Goal: Information Seeking & Learning: Check status

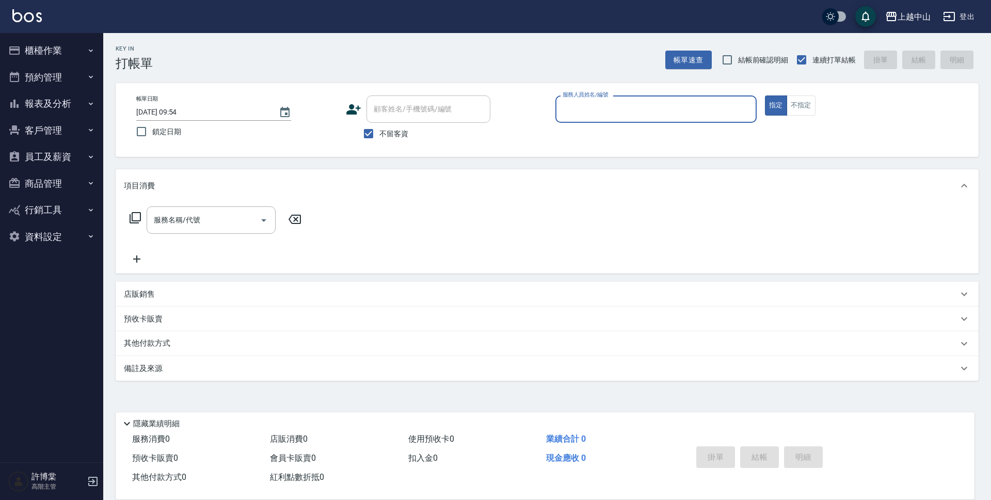
click at [38, 49] on button "櫃檯作業" at bounding box center [51, 50] width 95 height 27
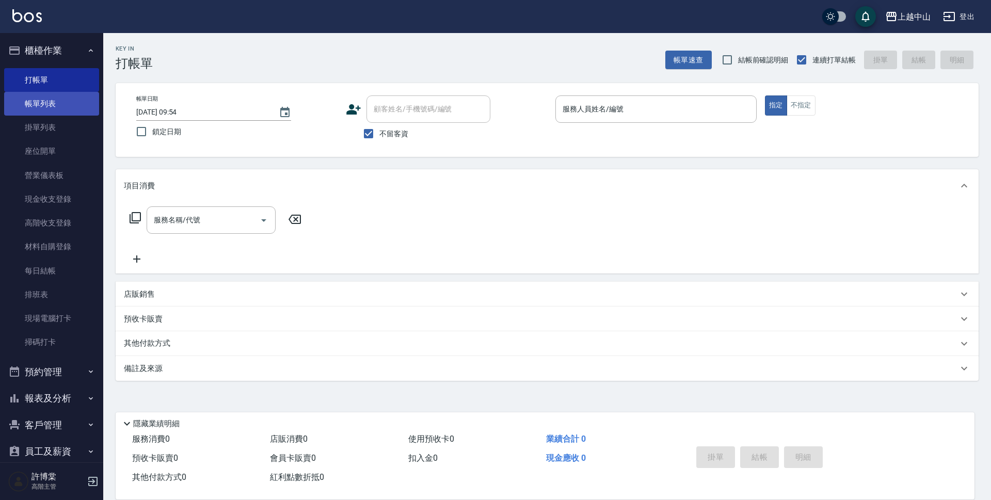
click at [61, 105] on link "帳單列表" at bounding box center [51, 104] width 95 height 24
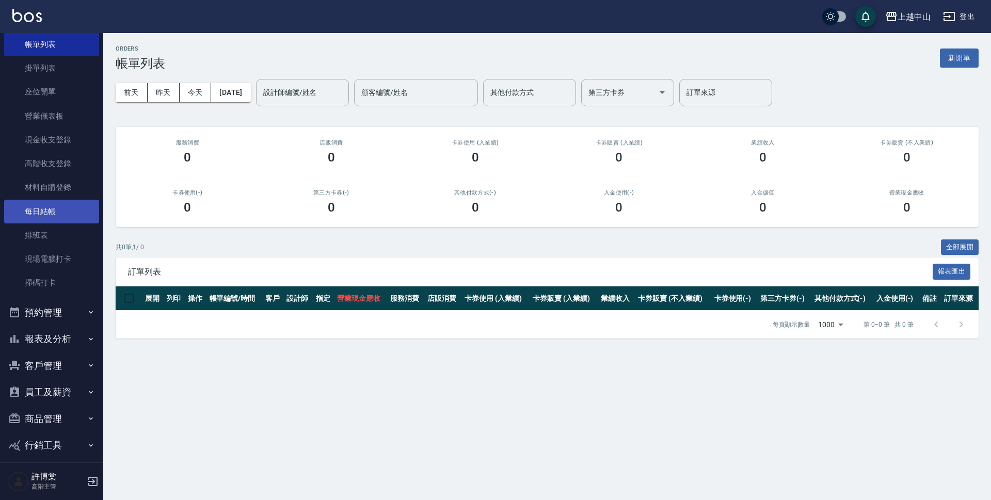
scroll to position [94, 0]
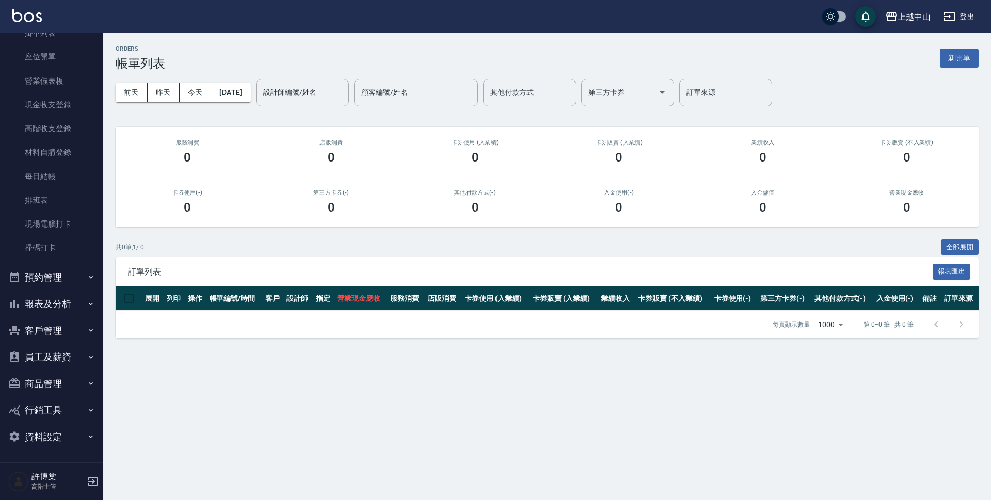
click at [52, 315] on button "報表及分析" at bounding box center [51, 304] width 95 height 27
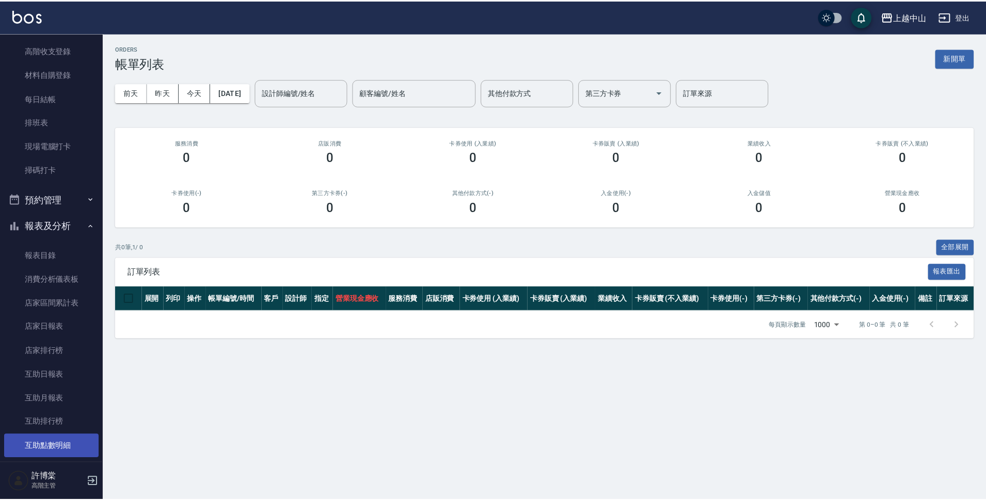
scroll to position [301, 0]
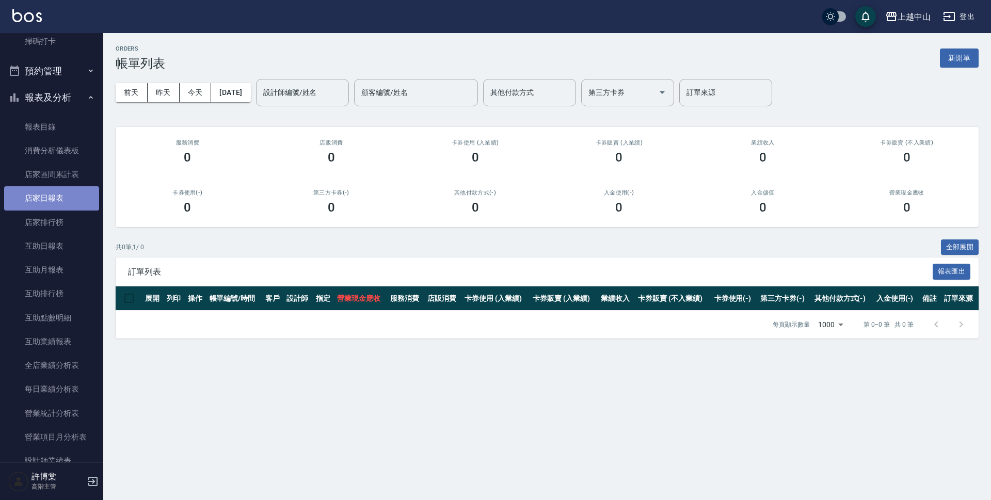
click at [53, 200] on link "店家日報表" at bounding box center [51, 198] width 95 height 24
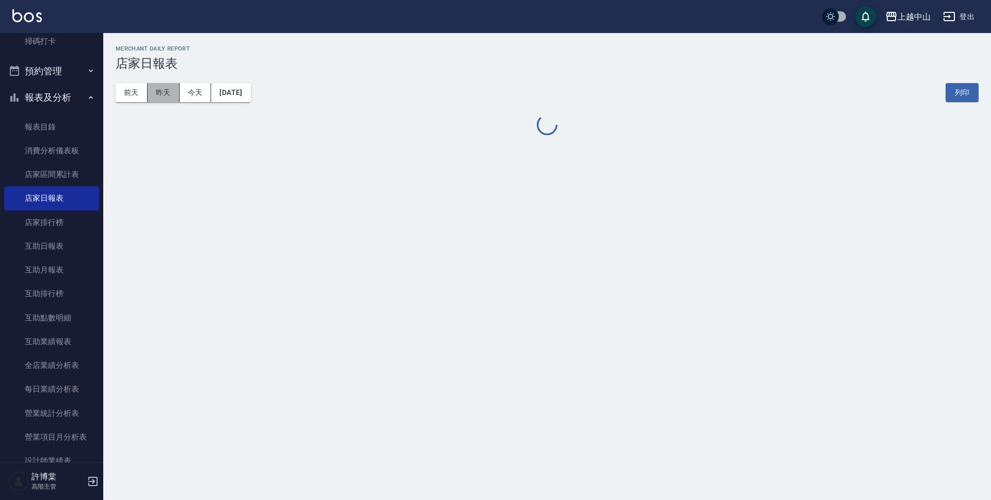
click at [159, 87] on button "昨天" at bounding box center [164, 92] width 32 height 19
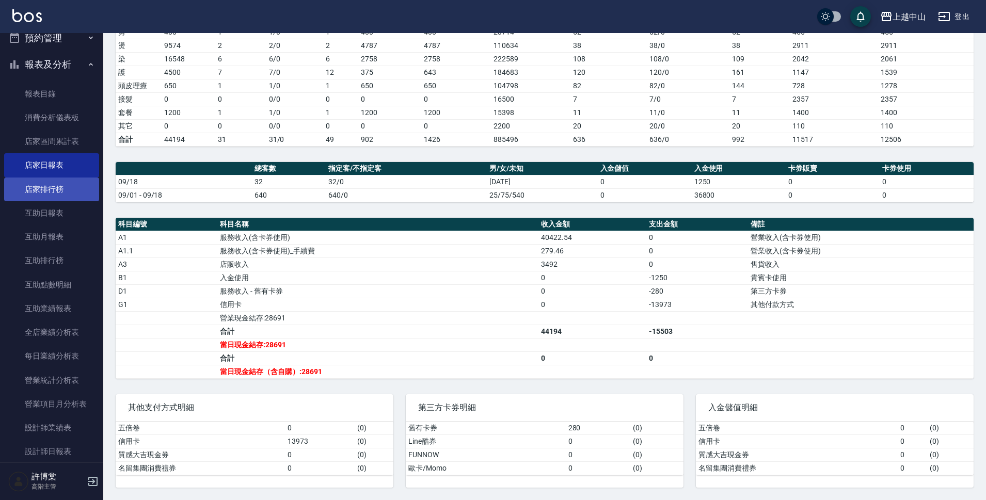
scroll to position [352, 0]
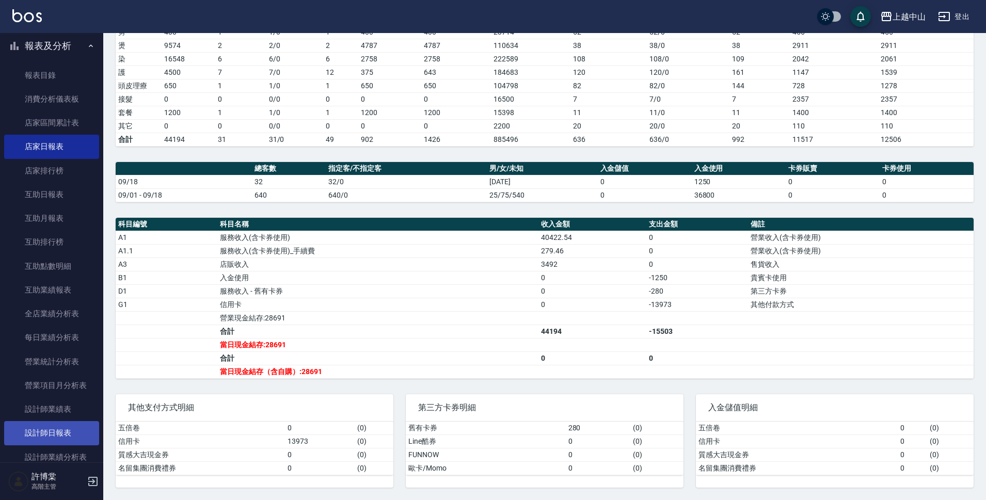
click at [42, 429] on link "設計師日報表" at bounding box center [51, 433] width 95 height 24
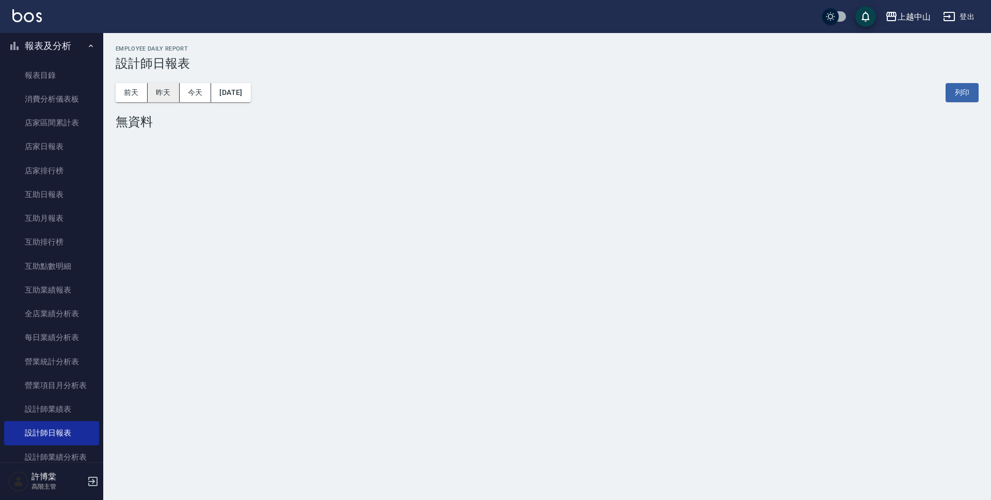
click at [166, 96] on button "昨天" at bounding box center [164, 92] width 32 height 19
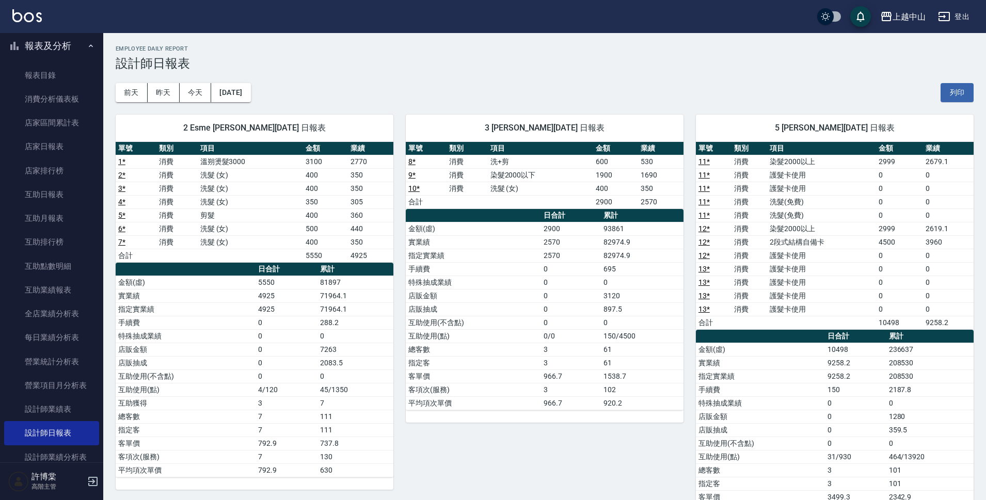
click at [490, 163] on td "洗+剪" at bounding box center [540, 161] width 105 height 13
drag, startPoint x: 490, startPoint y: 163, endPoint x: 511, endPoint y: 190, distance: 34.6
click at [511, 190] on tbody "8 * 消費 洗+剪 600 530 9 * 消費 染髮2000以下 1900 1690 10 * 消費 洗髮 (女) 400 350 合計 2900 2570" at bounding box center [545, 182] width 278 height 54
click at [511, 190] on td "洗髮 (女)" at bounding box center [540, 188] width 105 height 13
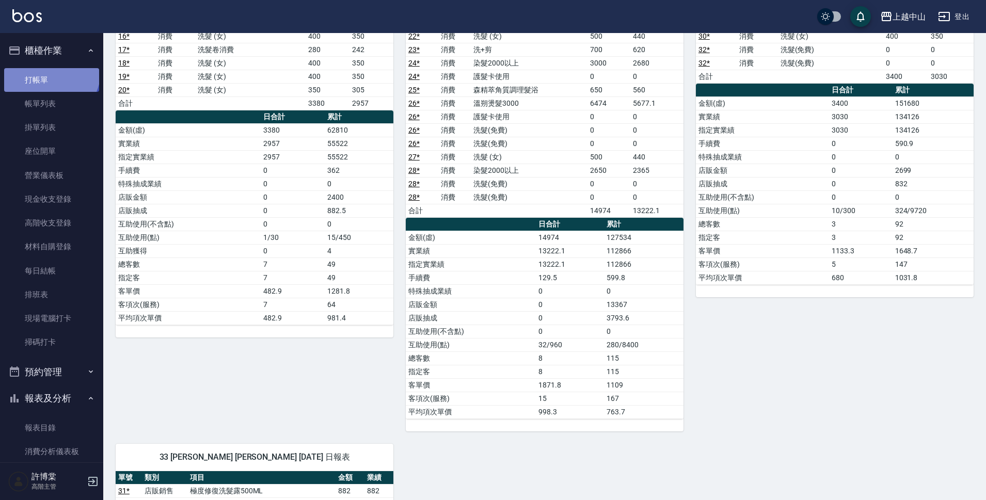
click at [50, 71] on link "打帳單" at bounding box center [51, 80] width 95 height 24
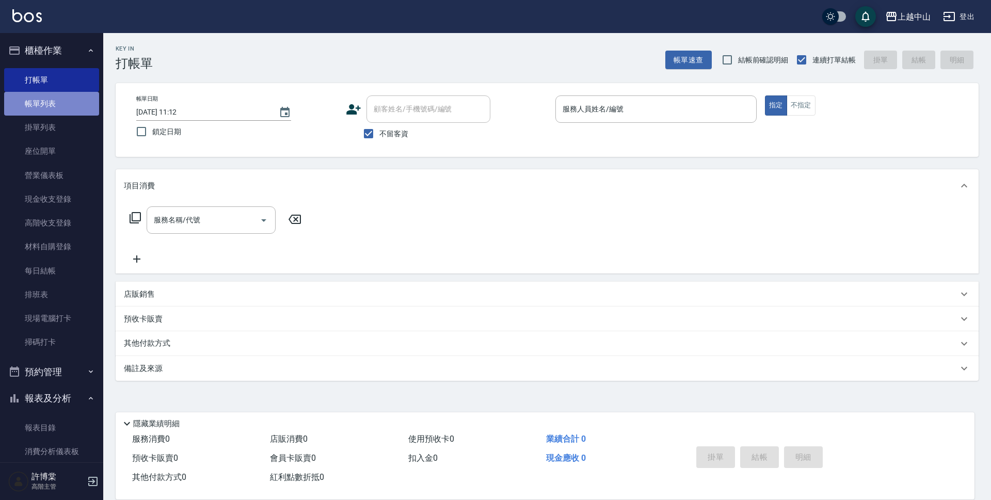
click at [69, 100] on link "帳單列表" at bounding box center [51, 104] width 95 height 24
